Goal: Find specific page/section: Find specific page/section

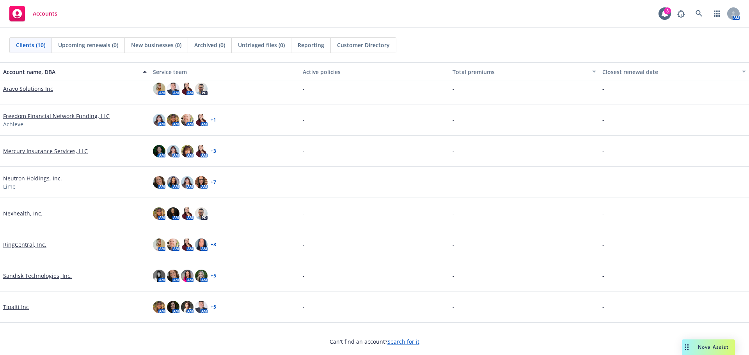
scroll to position [65, 0]
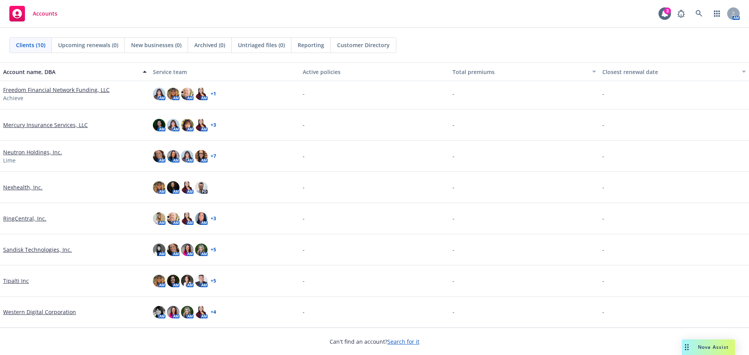
click at [24, 219] on link "RingCentral, Inc." at bounding box center [24, 219] width 43 height 8
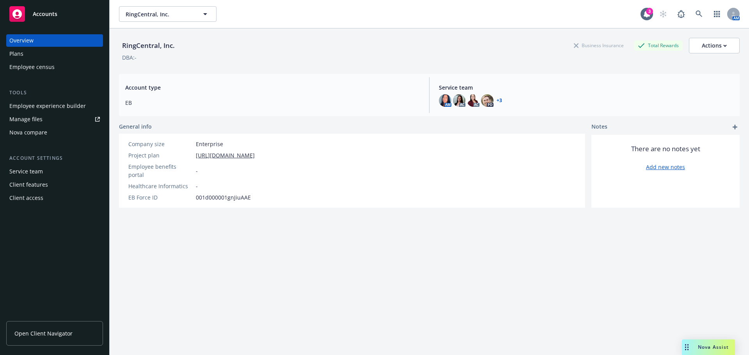
click at [60, 330] on span "Open Client Navigator" at bounding box center [43, 334] width 58 height 8
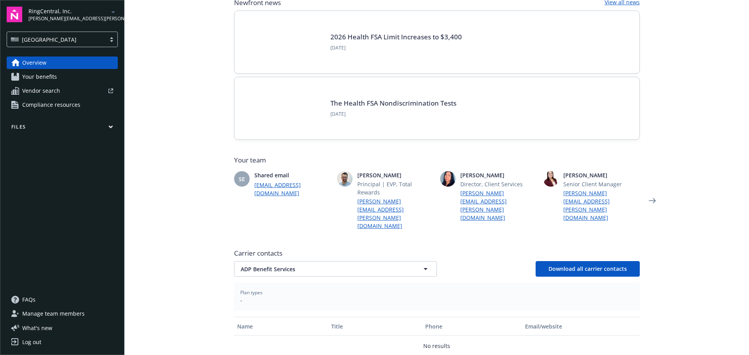
scroll to position [142, 0]
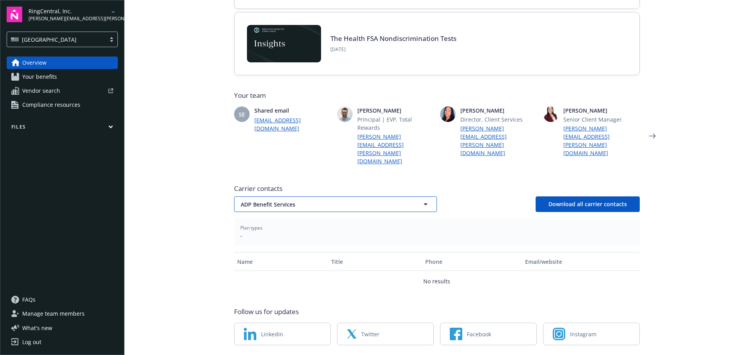
click at [426, 200] on icon "button" at bounding box center [425, 204] width 9 height 9
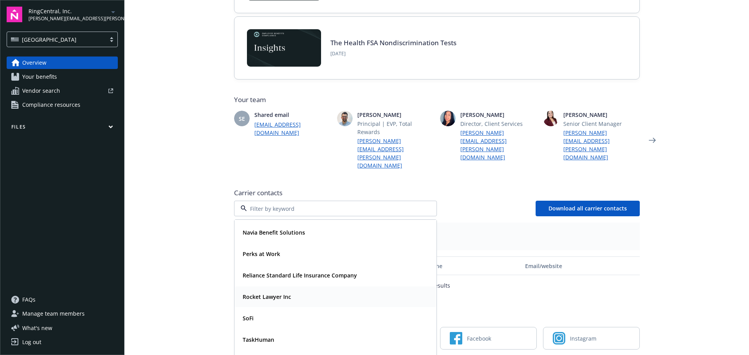
scroll to position [134, 0]
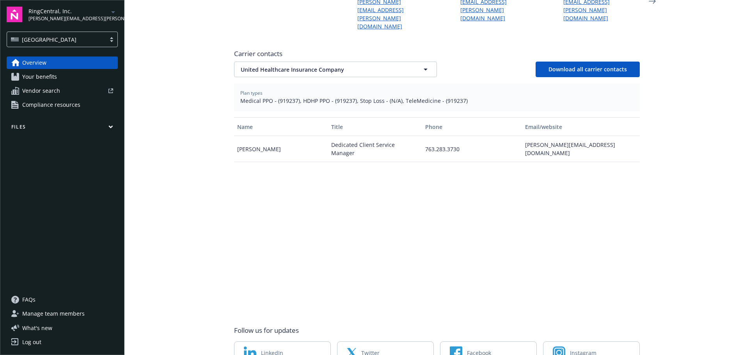
scroll to position [290, 0]
